Goal: Information Seeking & Learning: Check status

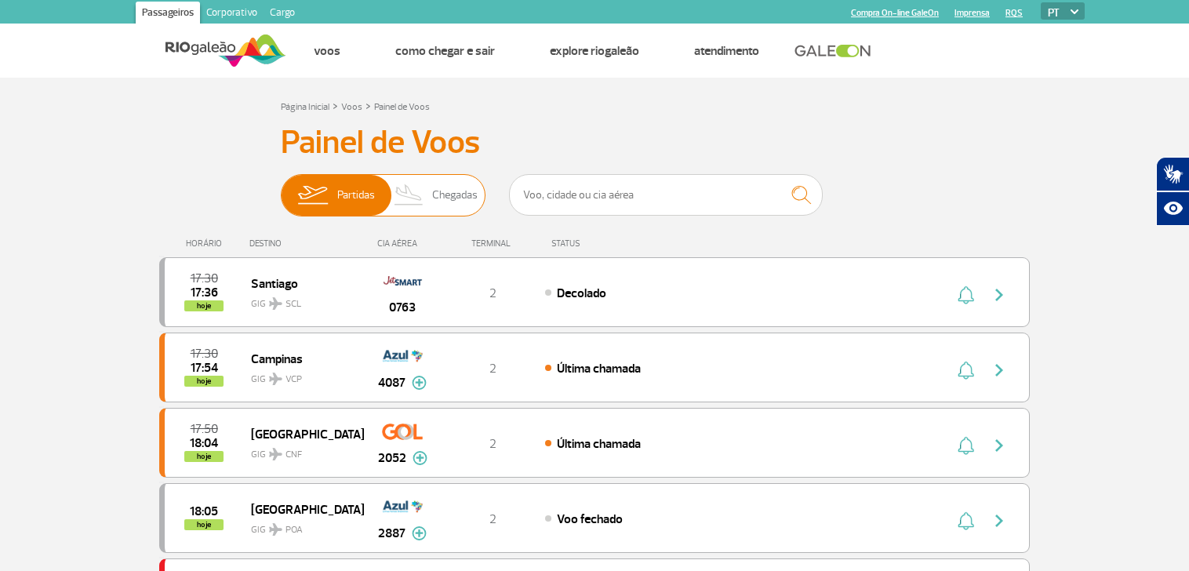
click at [464, 179] on span "Chegadas" at bounding box center [454, 195] width 45 height 41
click at [281, 187] on input "Partidas Chegadas" at bounding box center [281, 187] width 0 height 0
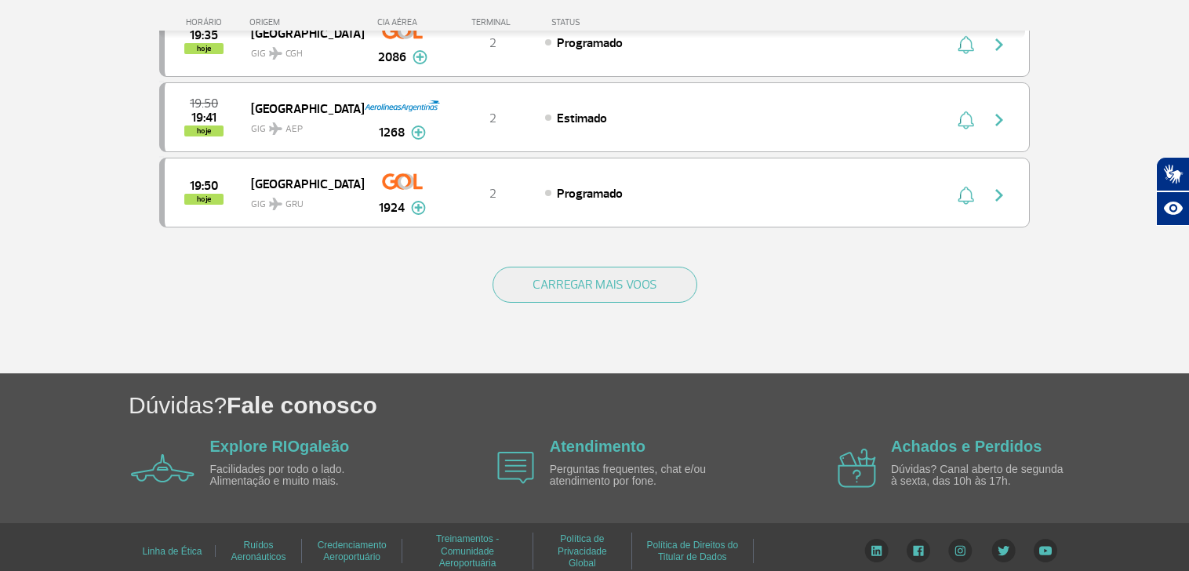
scroll to position [1543, 0]
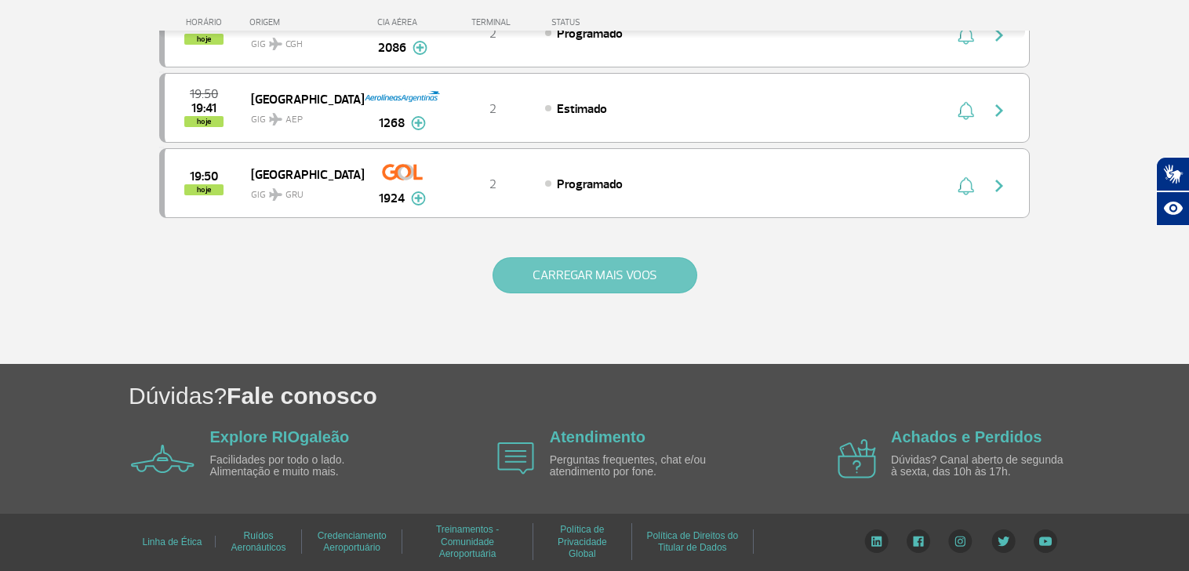
click at [602, 281] on button "CARREGAR MAIS VOOS" at bounding box center [595, 275] width 205 height 36
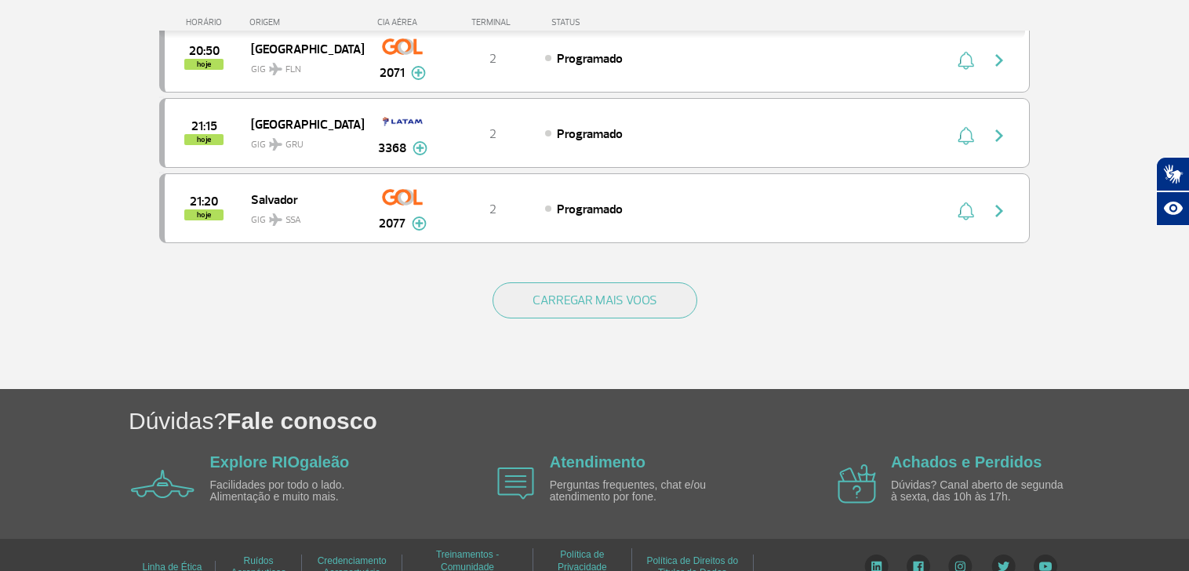
scroll to position [3049, 0]
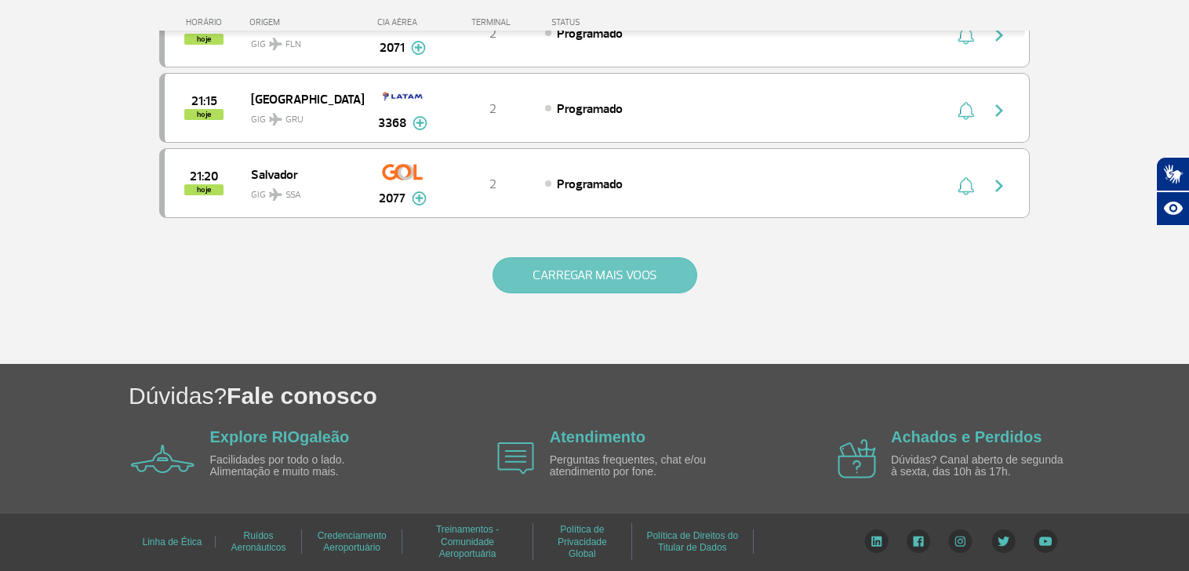
click at [547, 279] on button "CARREGAR MAIS VOOS" at bounding box center [595, 275] width 205 height 36
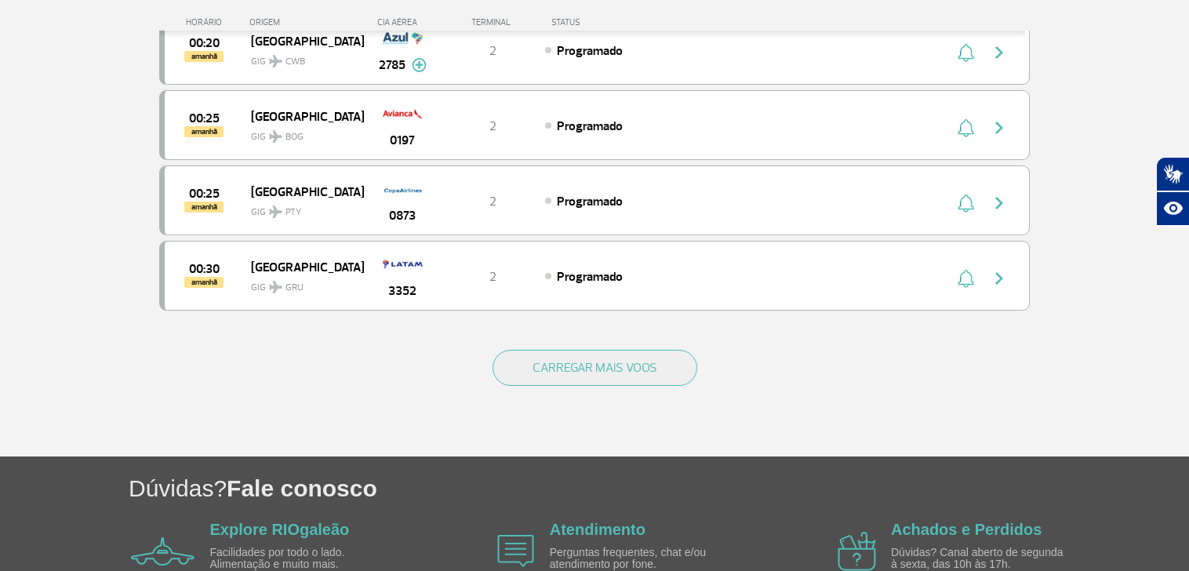
scroll to position [4464, 0]
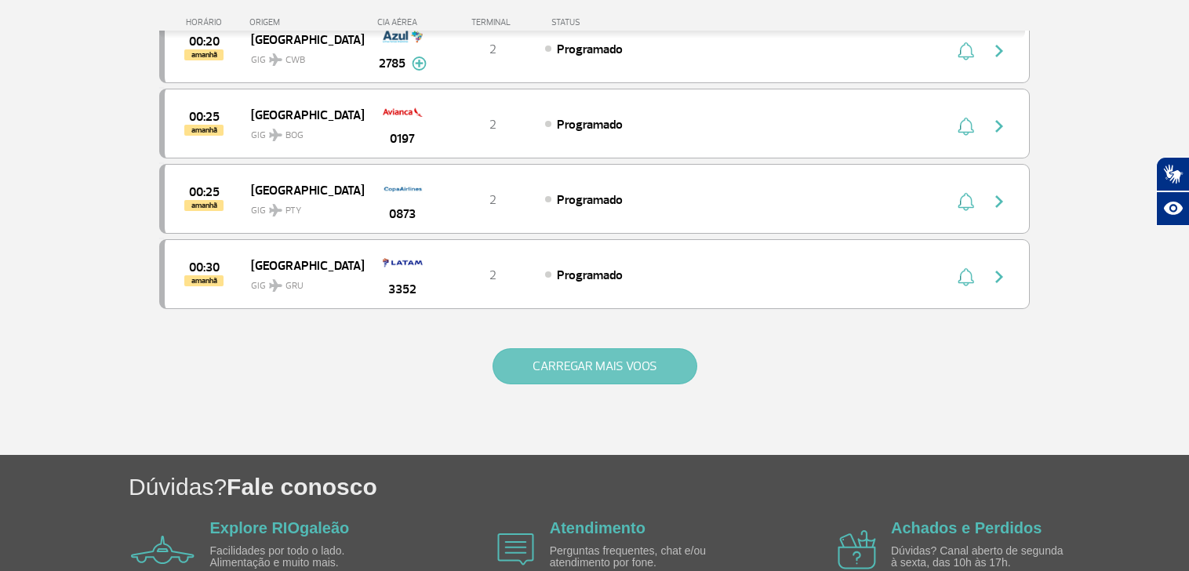
click at [595, 367] on button "CARREGAR MAIS VOOS" at bounding box center [595, 366] width 205 height 36
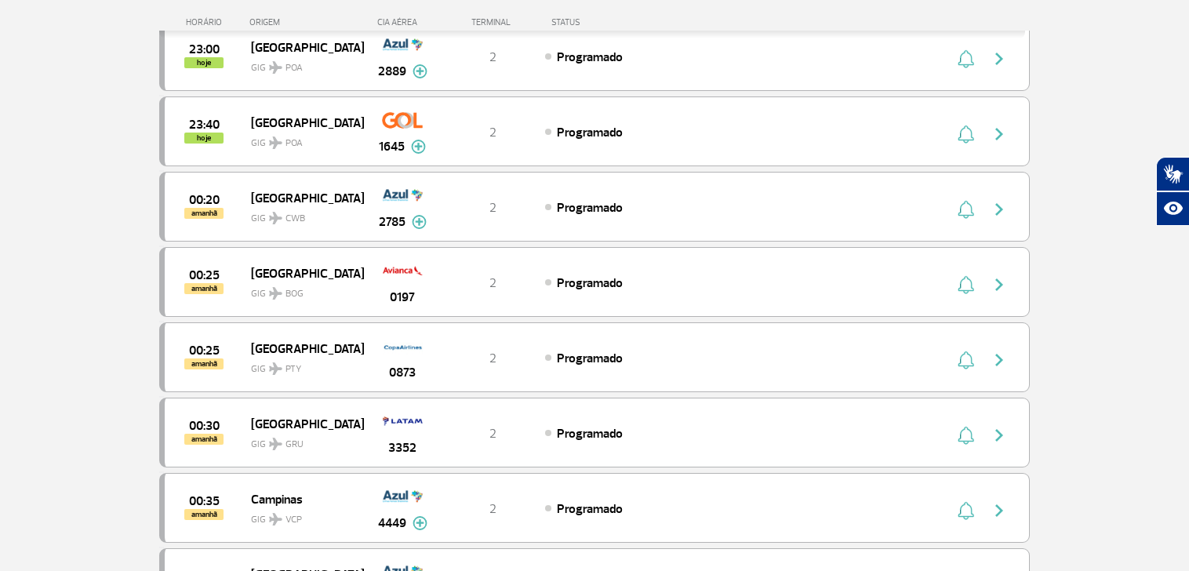
scroll to position [4229, 0]
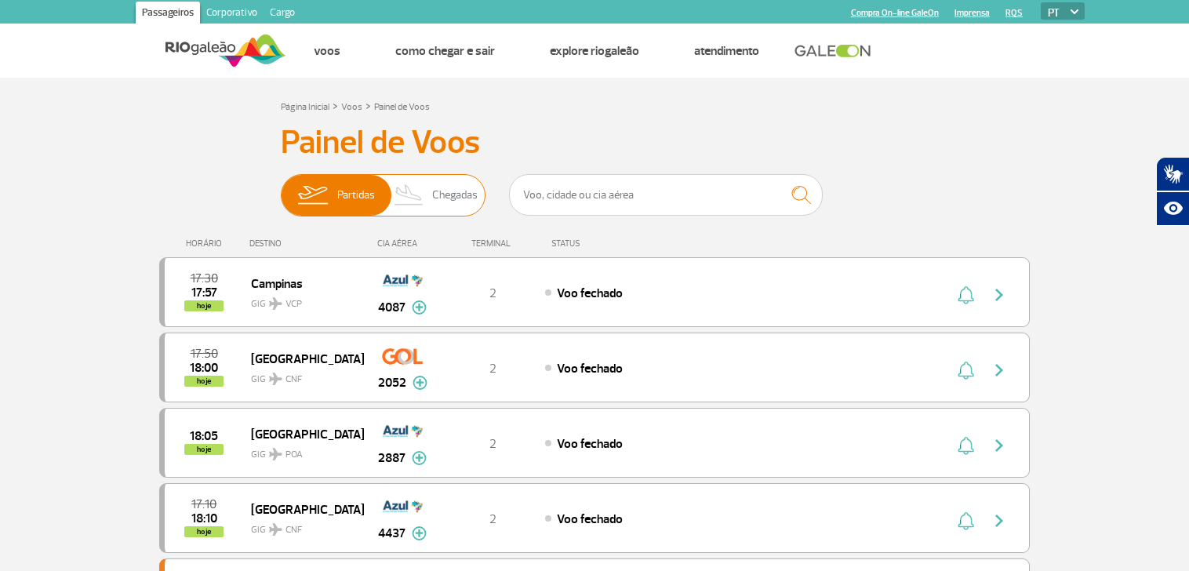
click at [435, 187] on span "Chegadas" at bounding box center [454, 195] width 45 height 41
click at [281, 187] on input "Partidas Chegadas" at bounding box center [281, 187] width 0 height 0
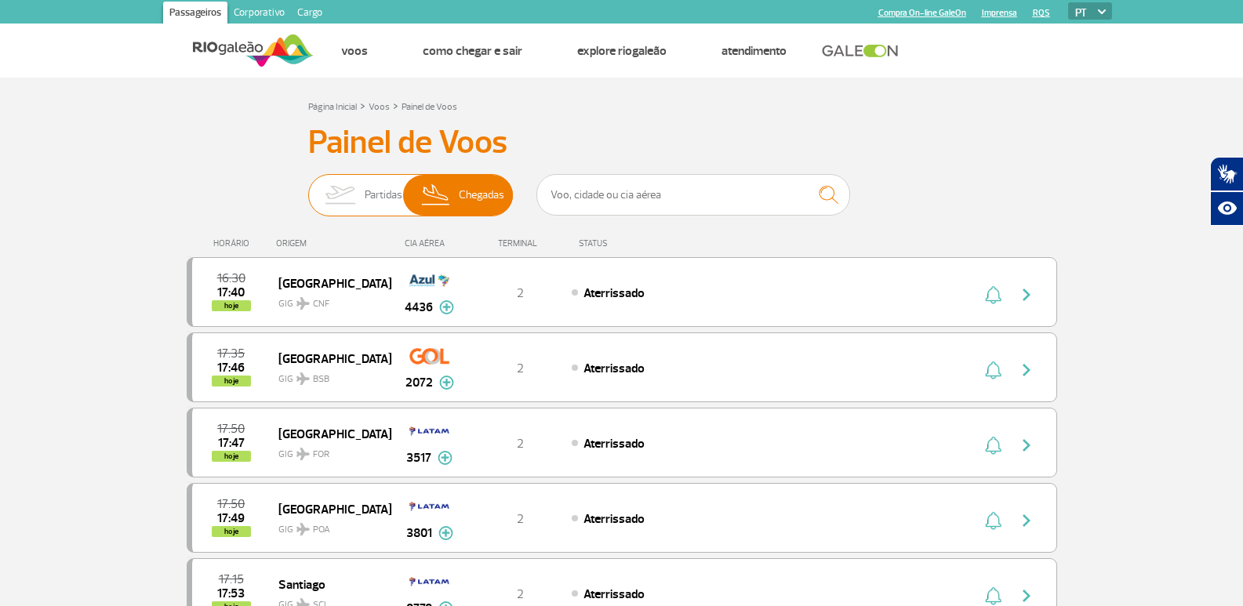
click at [386, 191] on span "Partidas" at bounding box center [384, 195] width 38 height 41
click at [308, 187] on input "Partidas Chegadas" at bounding box center [308, 187] width 0 height 0
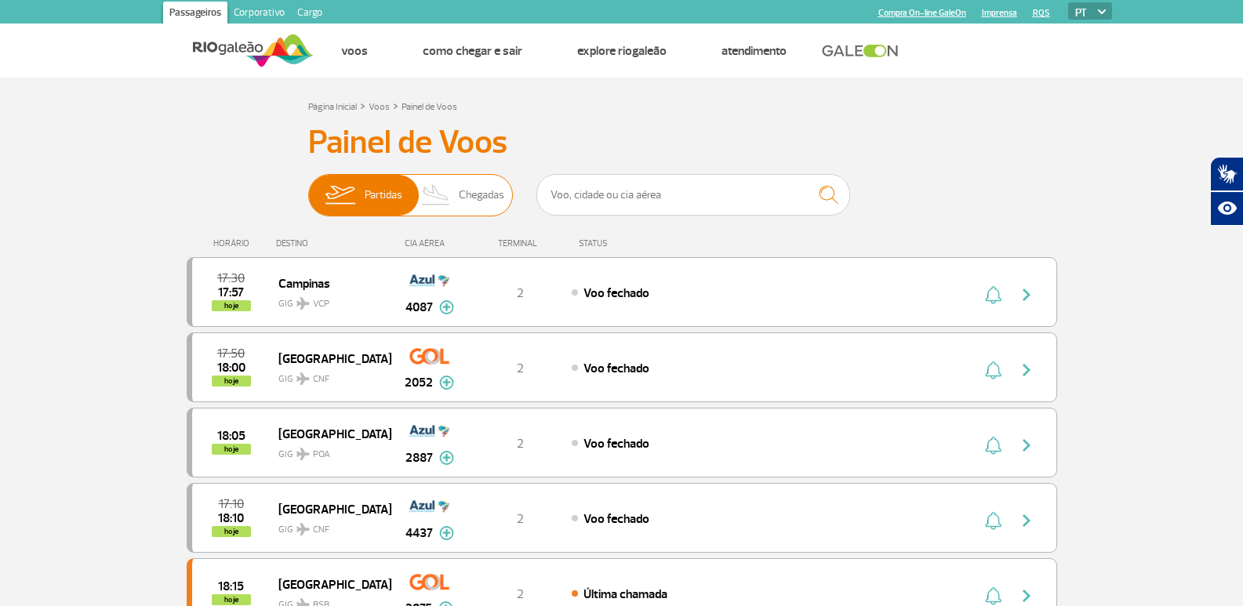
click at [465, 205] on span "Chegadas" at bounding box center [481, 195] width 45 height 41
click at [308, 187] on input "Partidas Chegadas" at bounding box center [308, 187] width 0 height 0
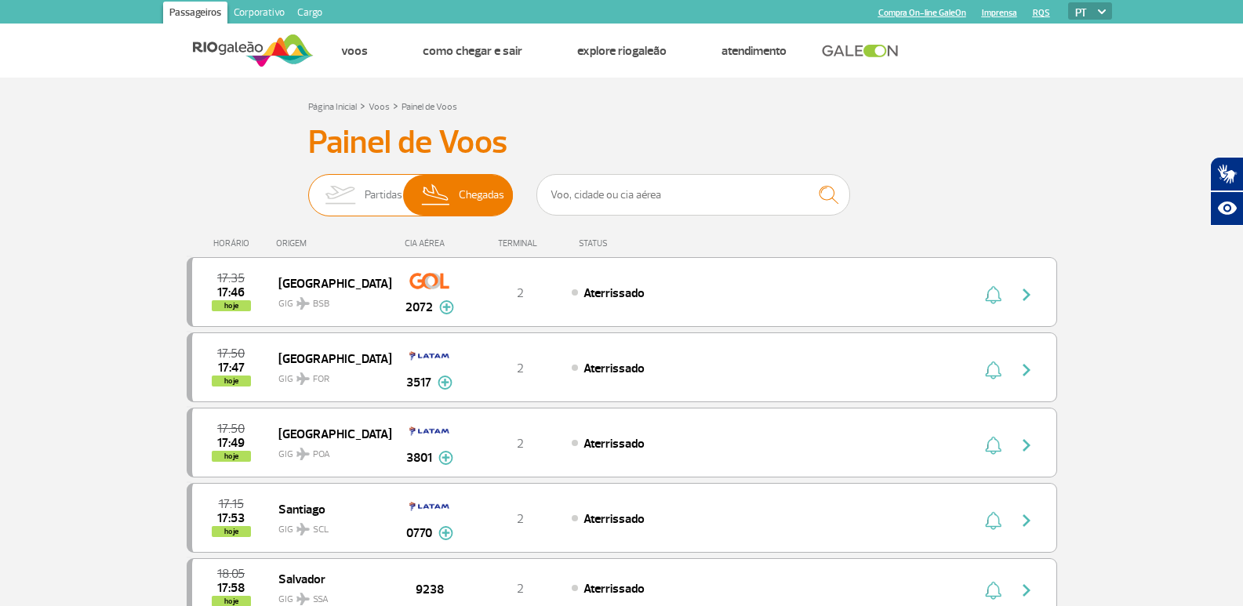
click at [355, 206] on img at bounding box center [339, 195] width 49 height 41
click at [308, 187] on input "Partidas Chegadas" at bounding box center [308, 187] width 0 height 0
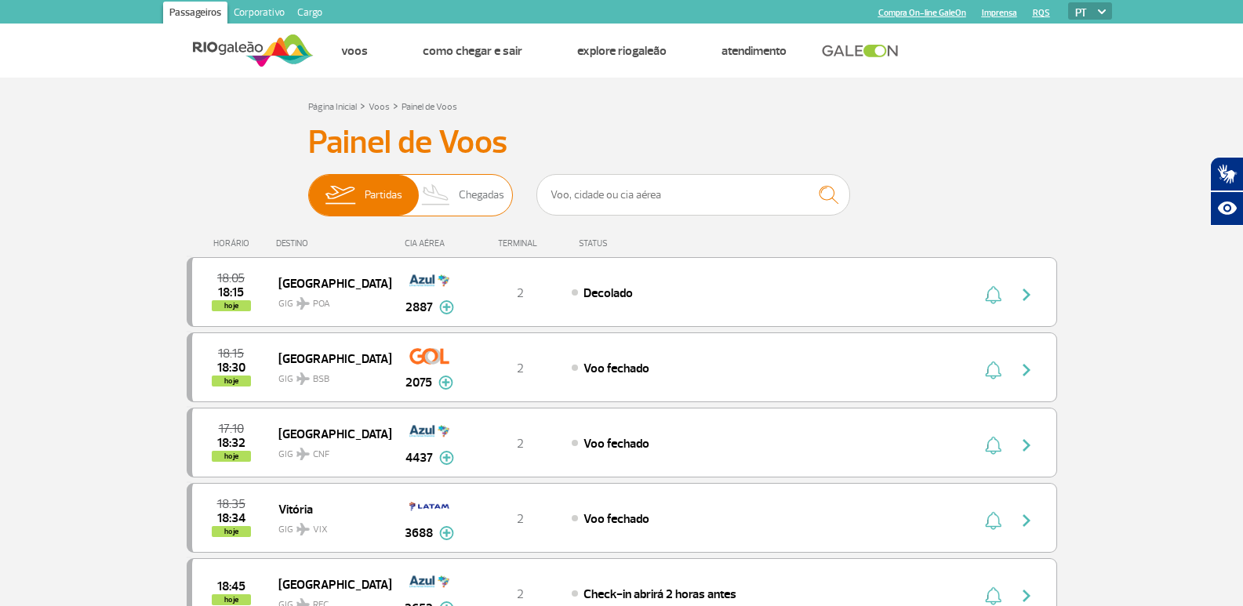
click at [482, 195] on span "Chegadas" at bounding box center [481, 195] width 45 height 41
click at [308, 187] on input "Partidas Chegadas" at bounding box center [308, 187] width 0 height 0
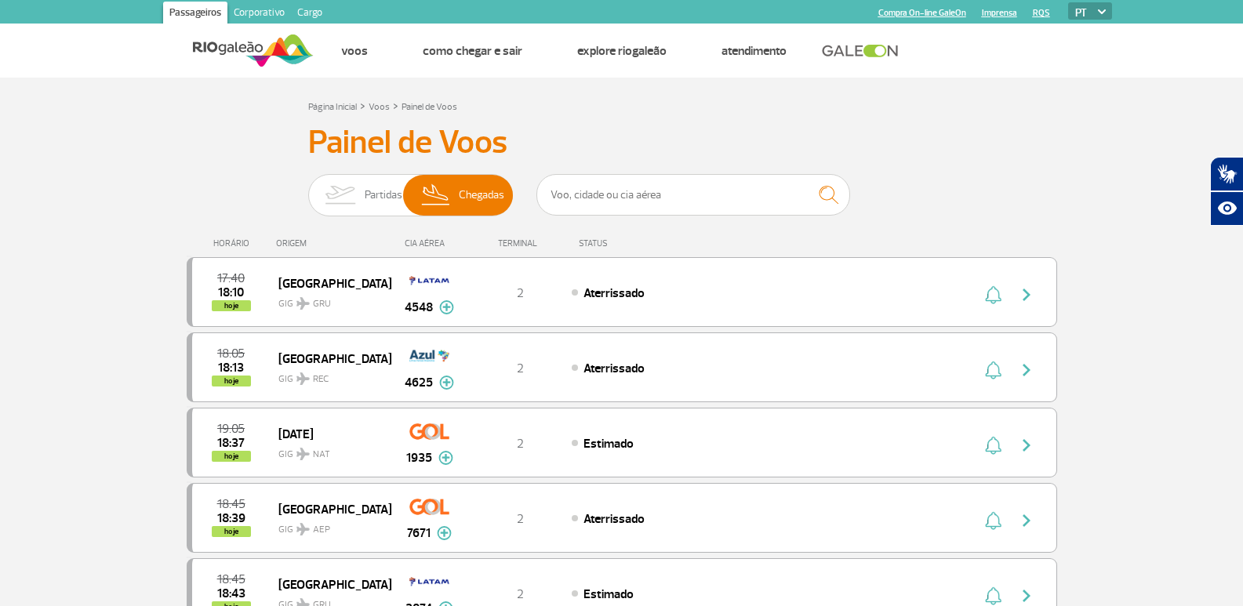
click at [369, 200] on span "Partidas" at bounding box center [384, 195] width 38 height 41
click at [308, 187] on input "Partidas Chegadas" at bounding box center [308, 187] width 0 height 0
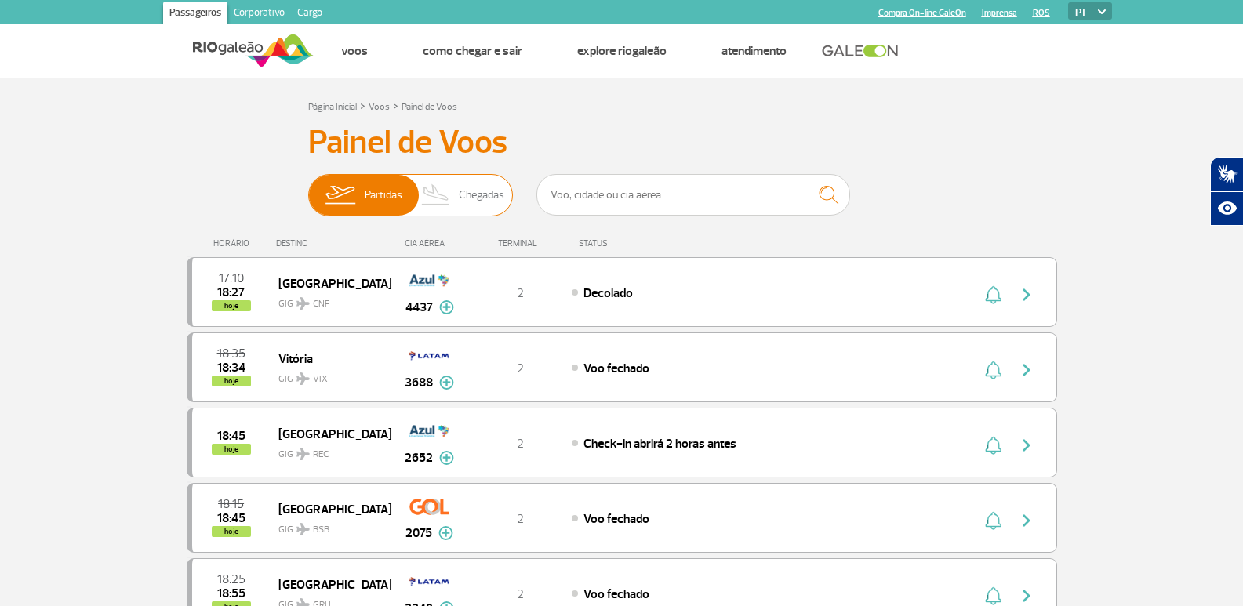
click at [503, 196] on span "Chegadas" at bounding box center [481, 195] width 45 height 41
click at [308, 187] on input "Partidas Chegadas" at bounding box center [308, 187] width 0 height 0
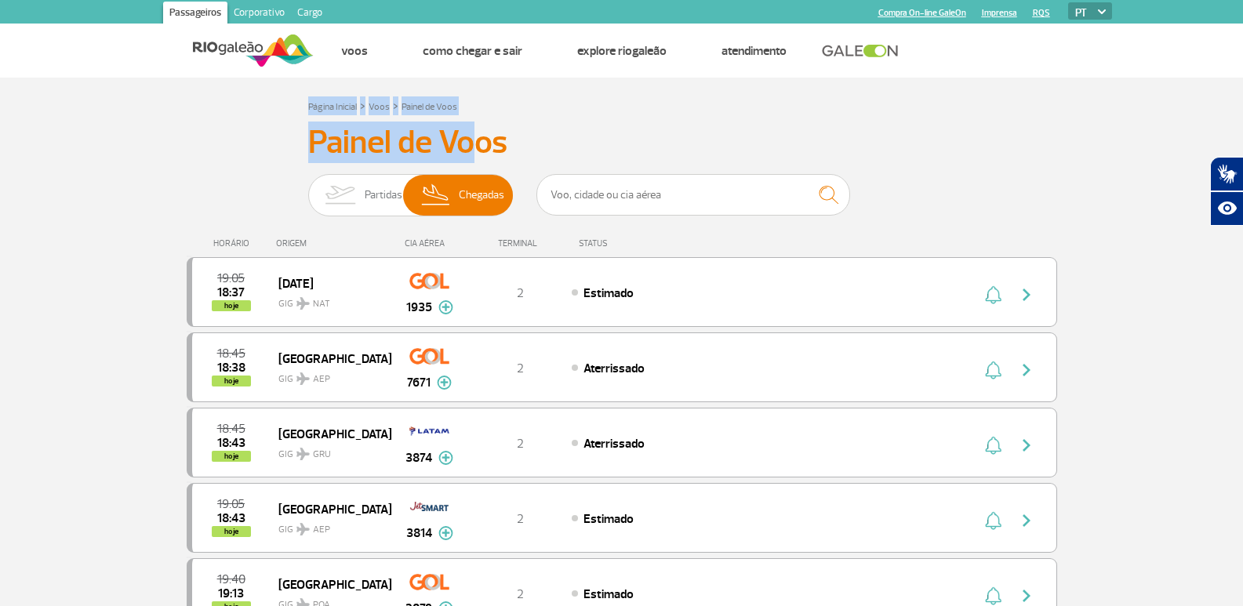
drag, startPoint x: 280, startPoint y: 104, endPoint x: 471, endPoint y: 120, distance: 191.3
